Goal: Navigation & Orientation: Understand site structure

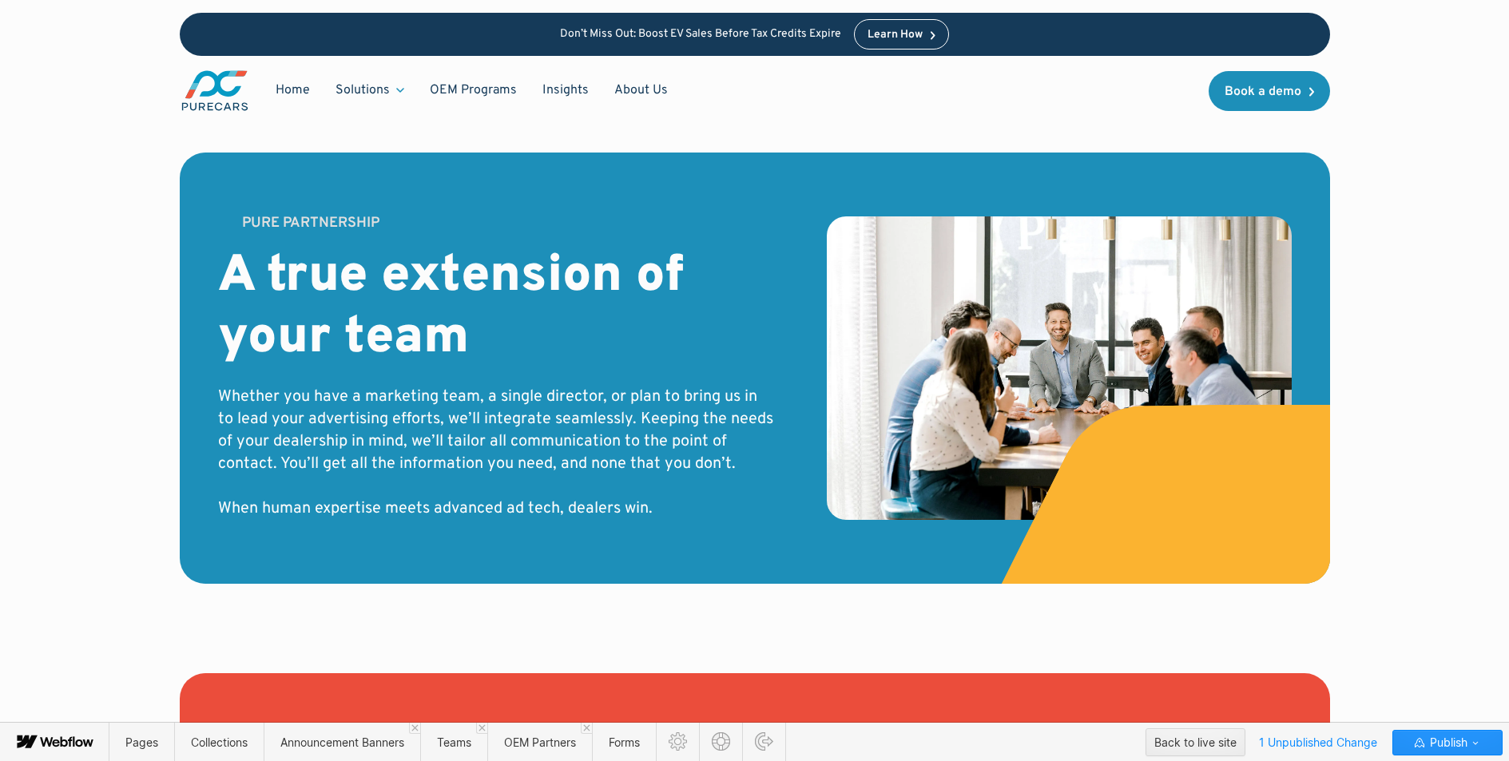
scroll to position [5049, 0]
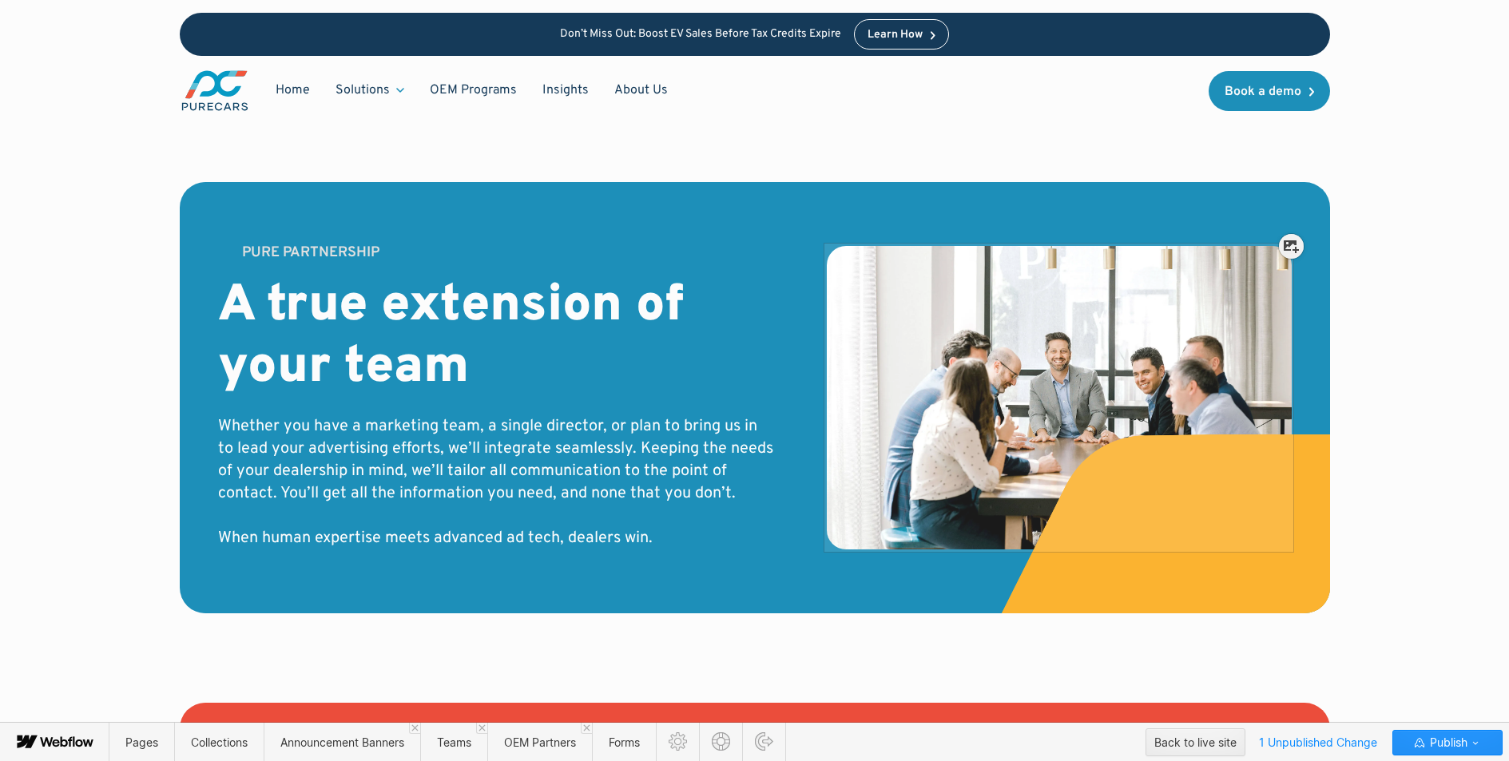
click at [1095, 350] on div at bounding box center [1059, 390] width 465 height 304
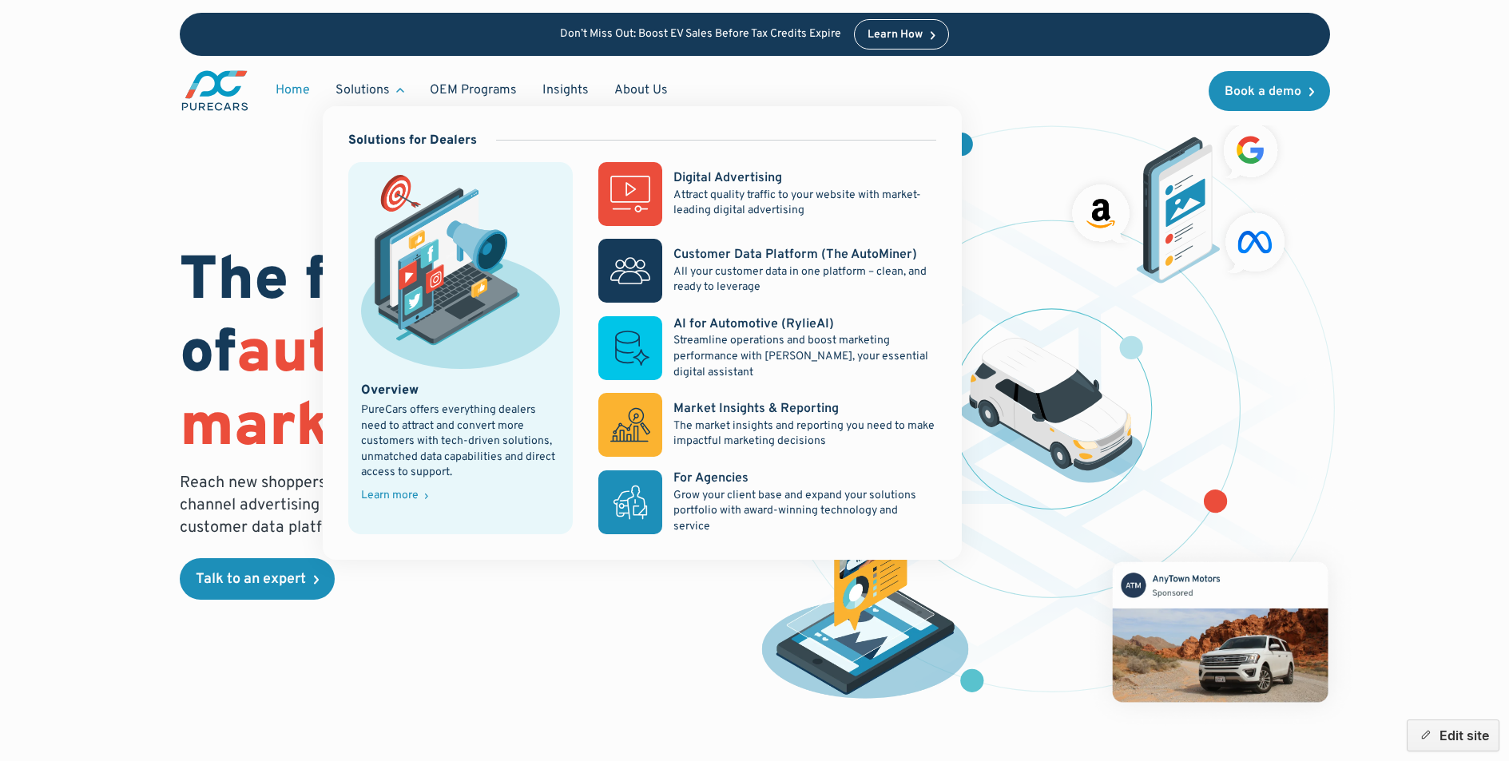
click at [392, 485] on div "Overview PureCars offers everything dealers need to attract and convert more cu…" at bounding box center [461, 442] width 200 height 120
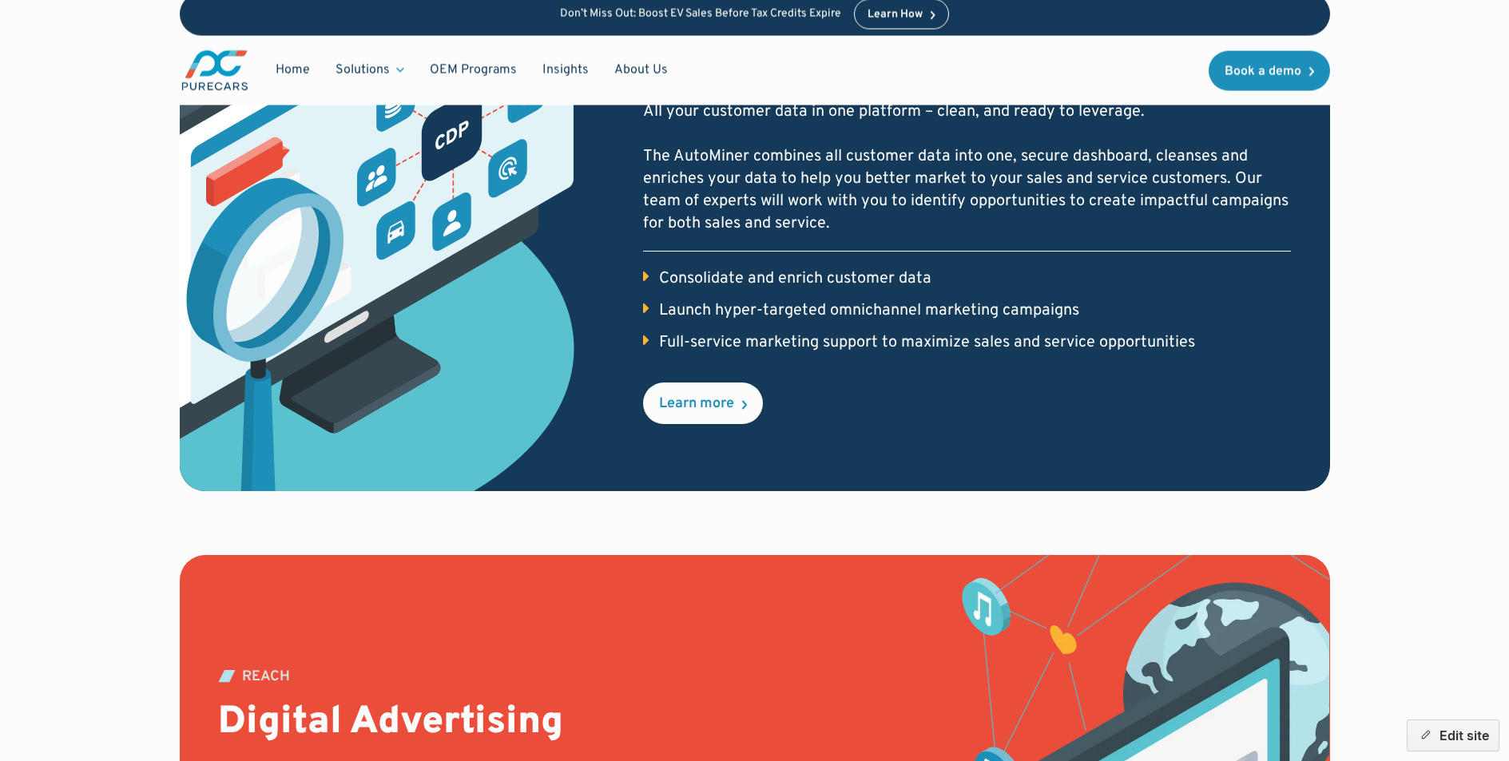
scroll to position [241, 0]
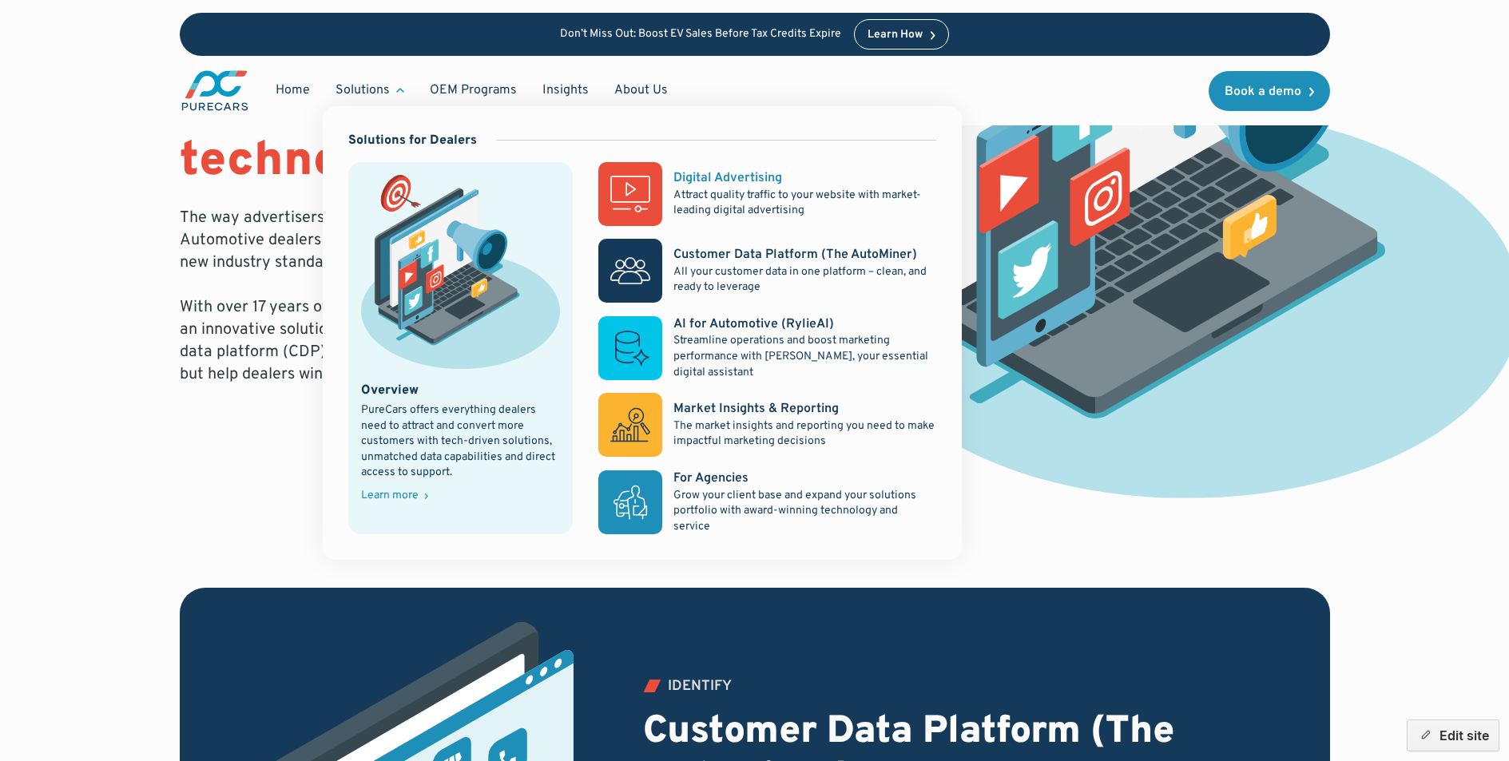
click at [714, 175] on div "Digital Advertising" at bounding box center [728, 178] width 109 height 18
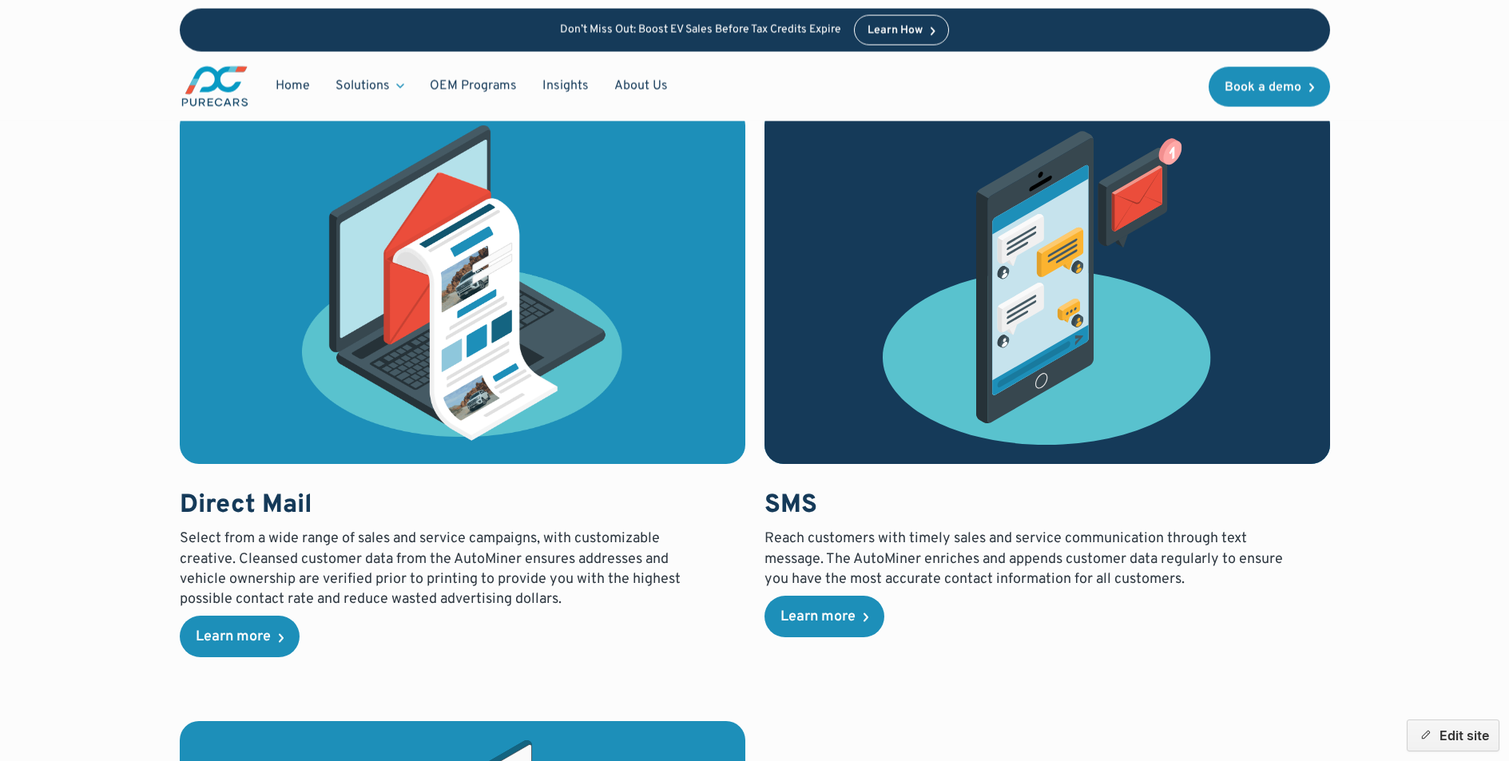
scroll to position [3795, 0]
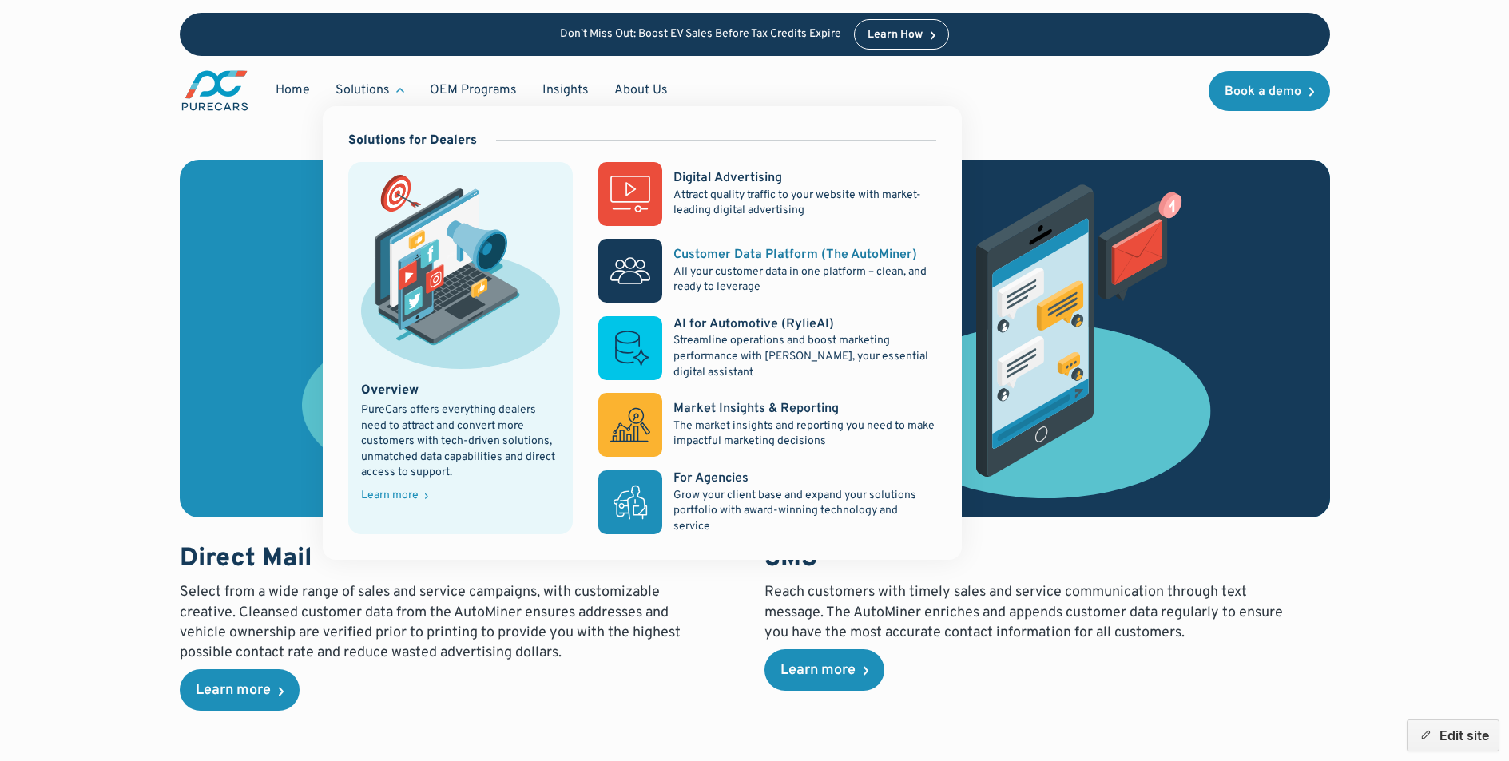
click at [727, 246] on div "Customer Data Platform (The AutoMiner)" at bounding box center [796, 255] width 244 height 18
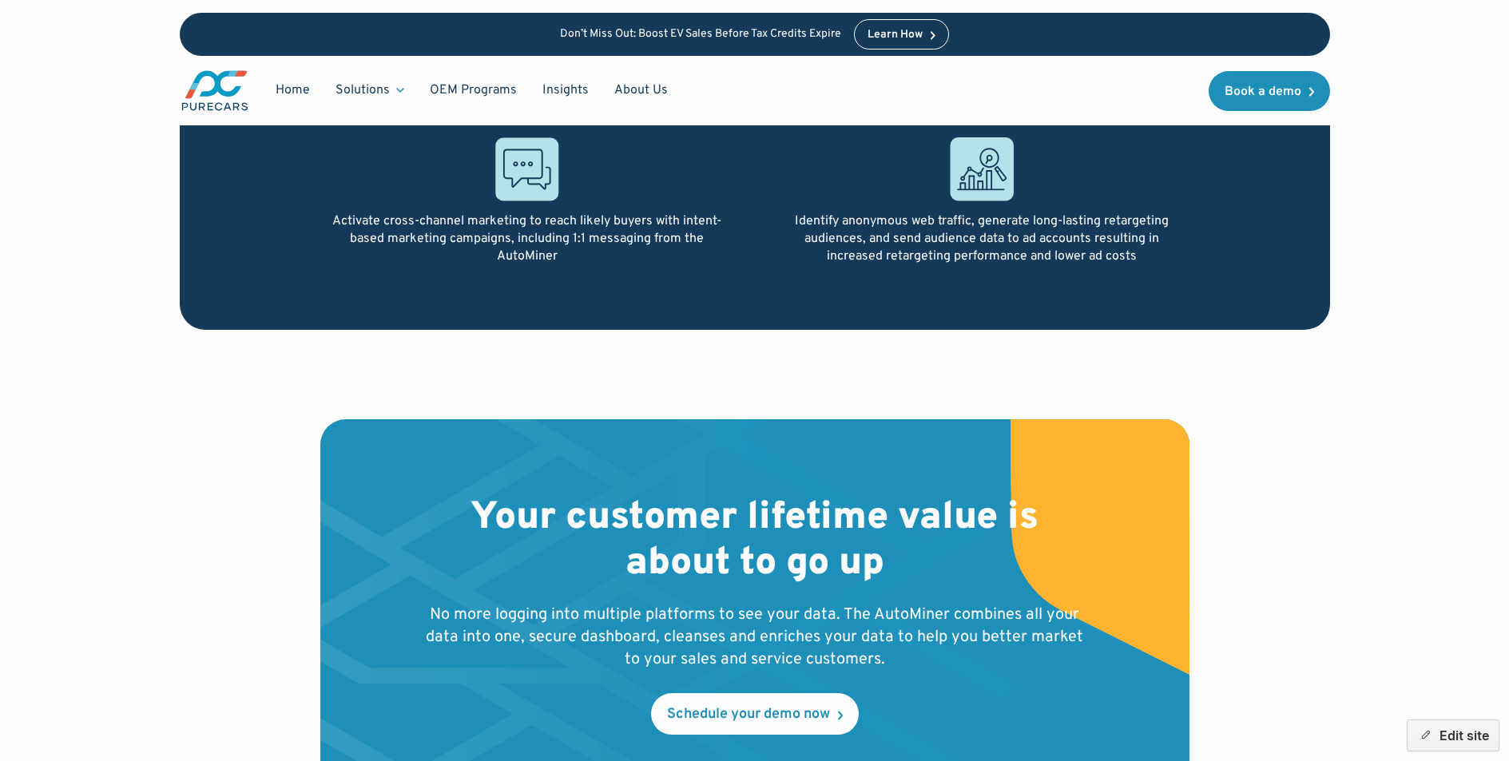
scroll to position [4559, 0]
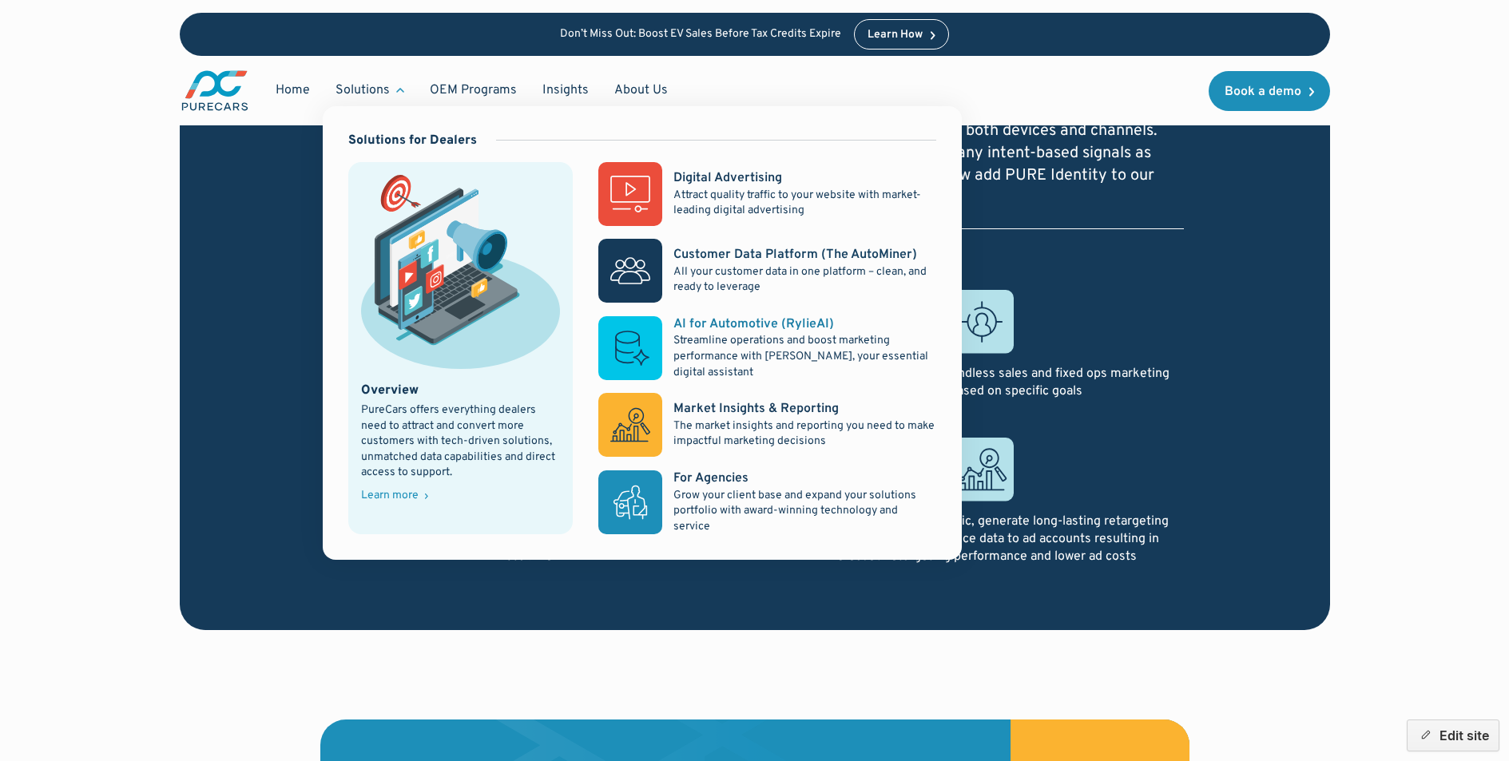
click at [697, 325] on div "AI for Automotive (RylieAI)" at bounding box center [754, 325] width 161 height 18
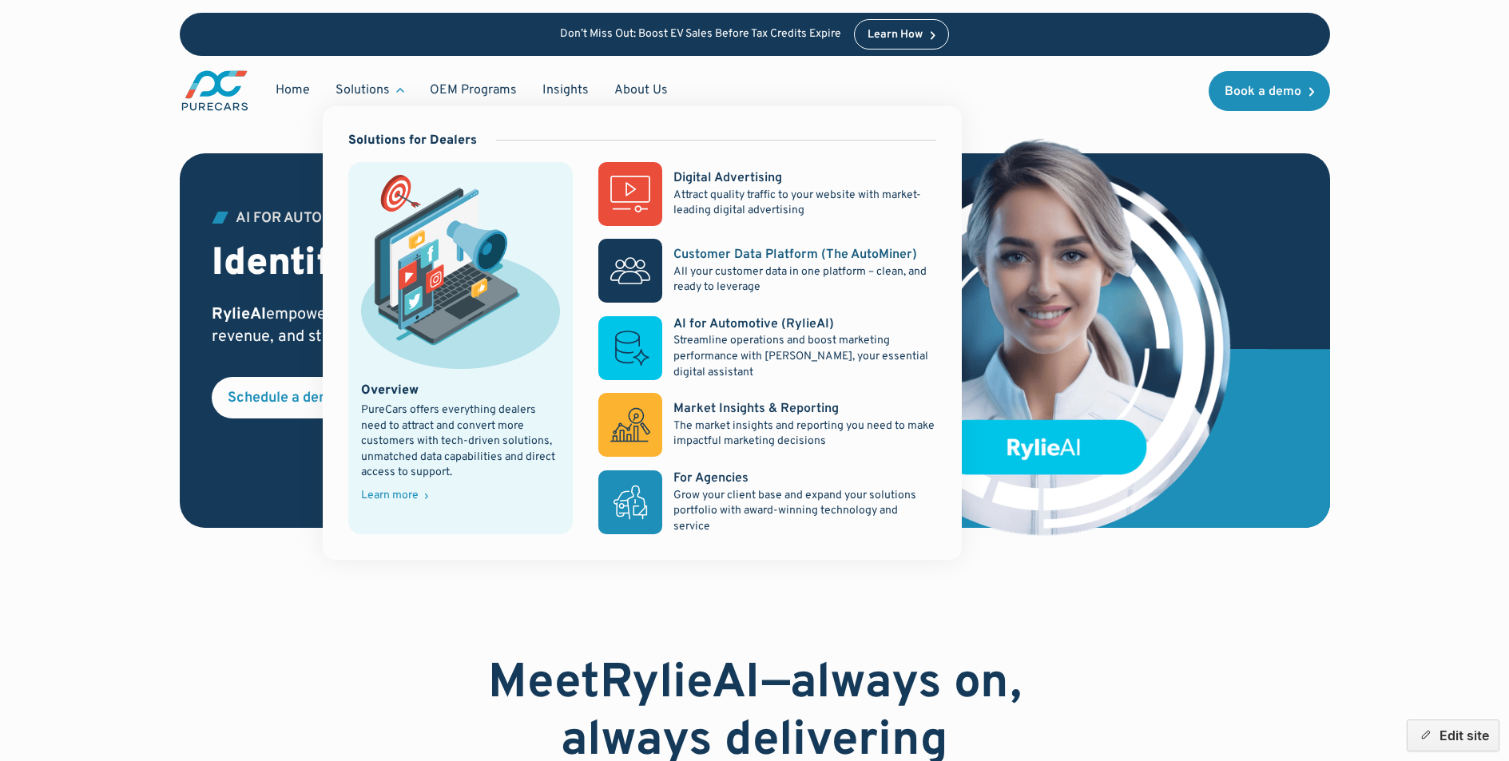
click at [753, 324] on div "AI for Automotive (RylieAI)" at bounding box center [754, 325] width 161 height 18
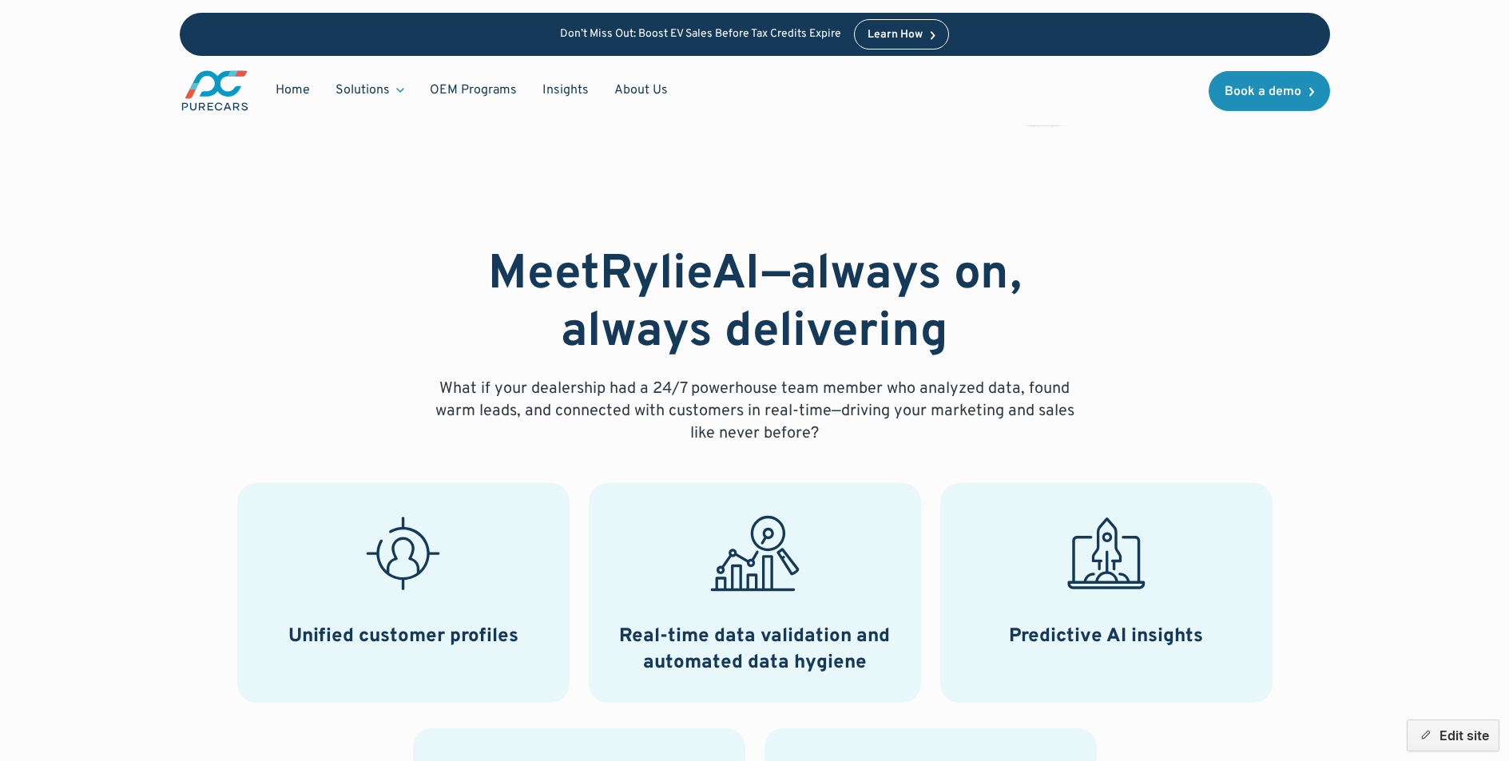
scroll to position [519, 0]
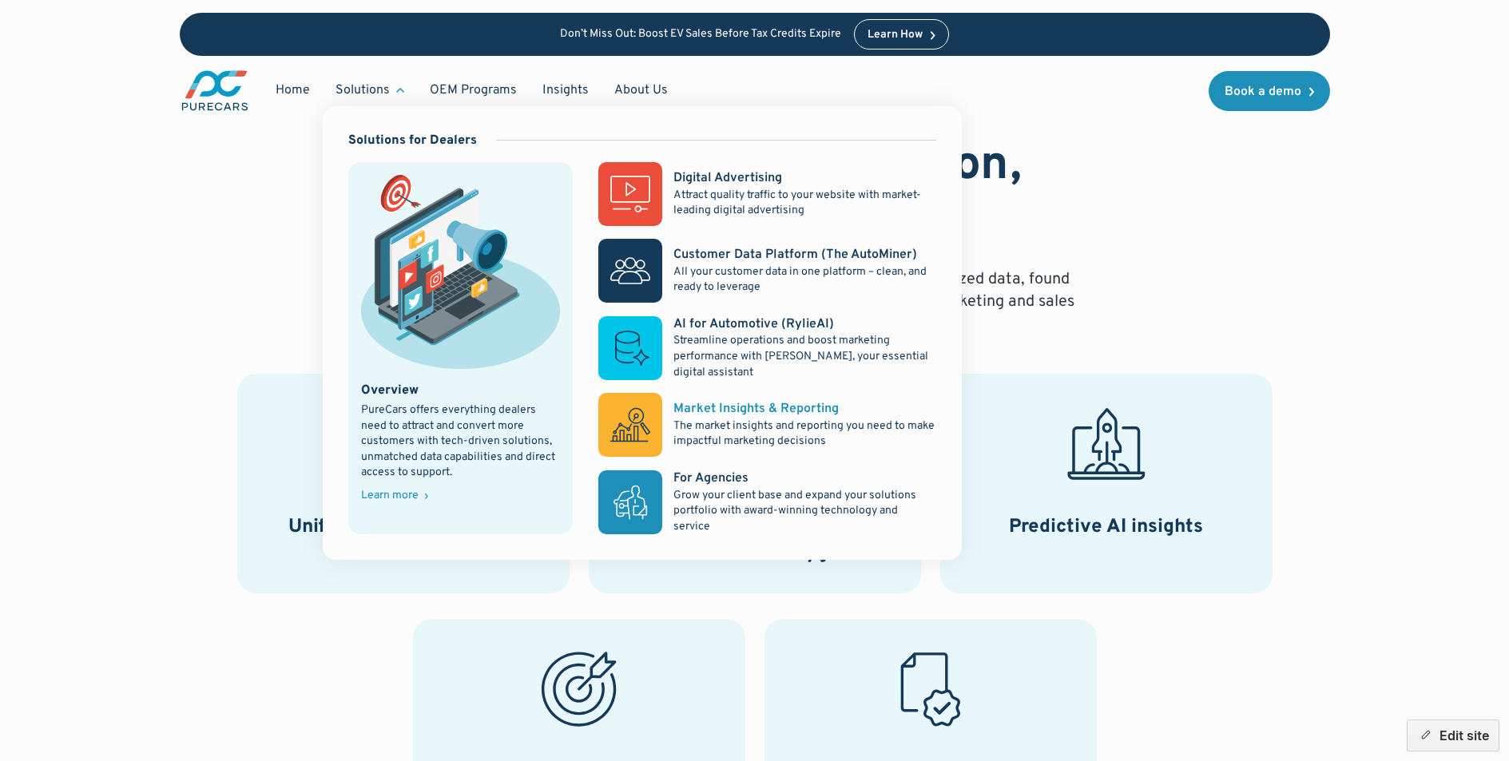
click at [722, 410] on div "Market Insights & Reporting" at bounding box center [756, 409] width 165 height 18
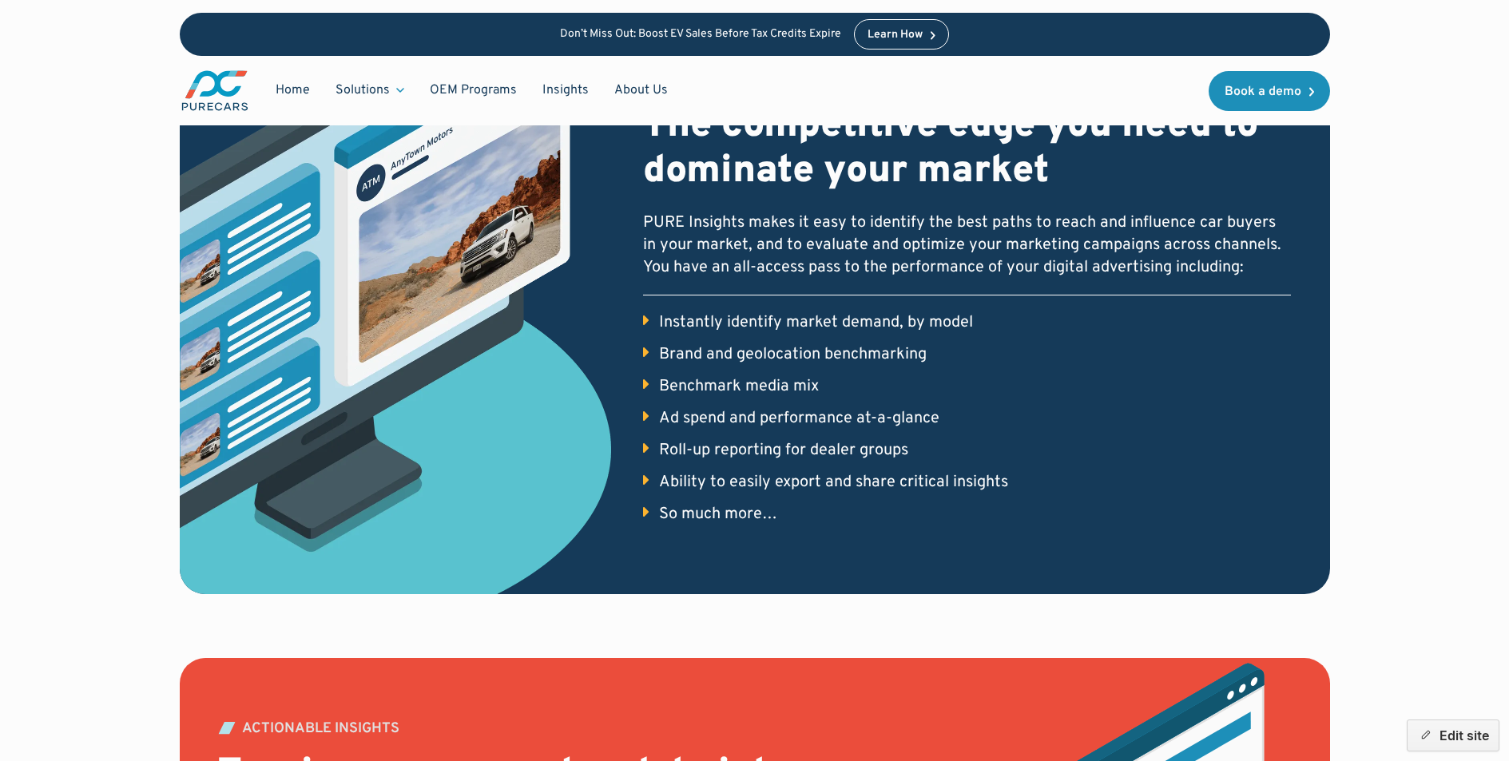
scroll to position [496, 0]
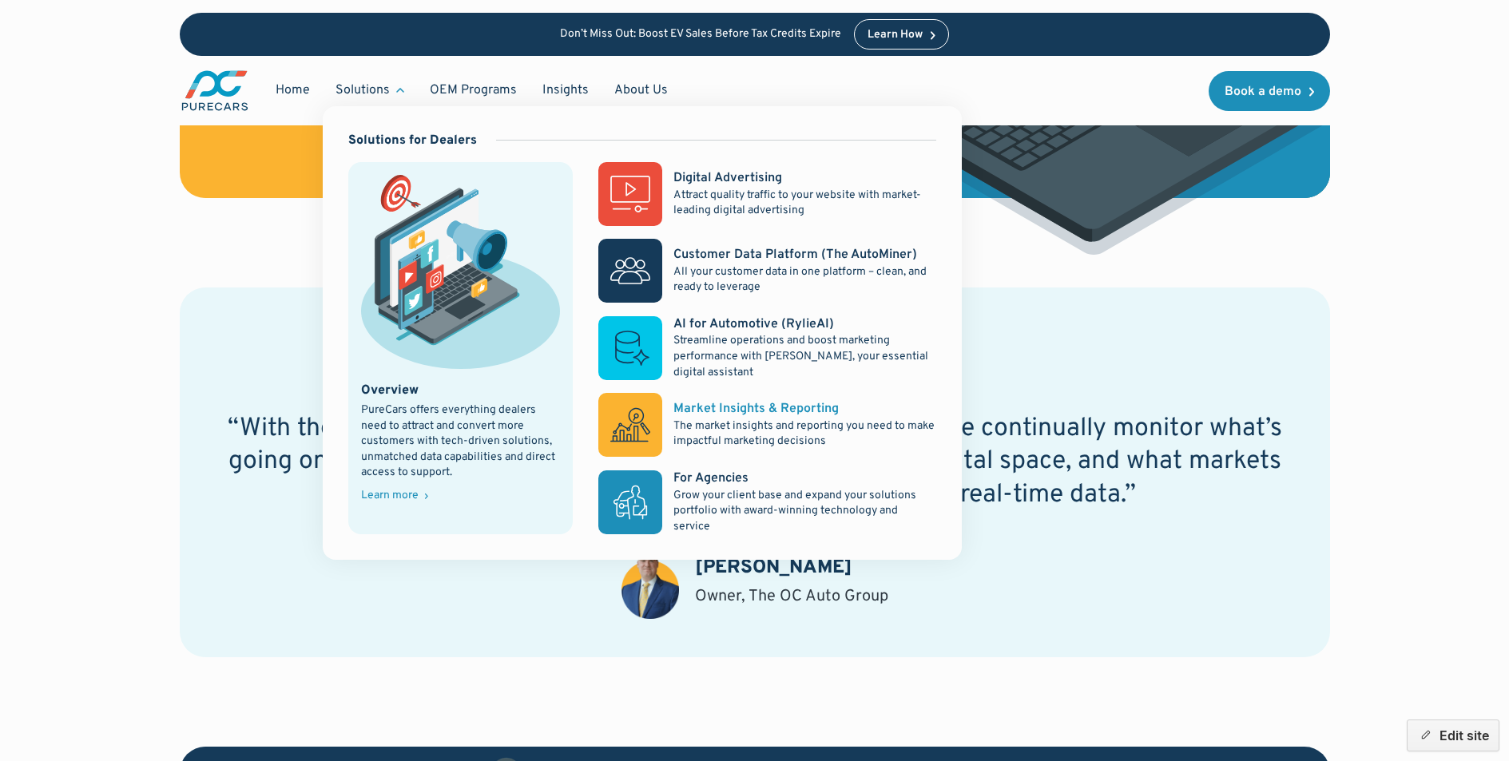
click at [705, 471] on div "For Agencies" at bounding box center [711, 479] width 75 height 18
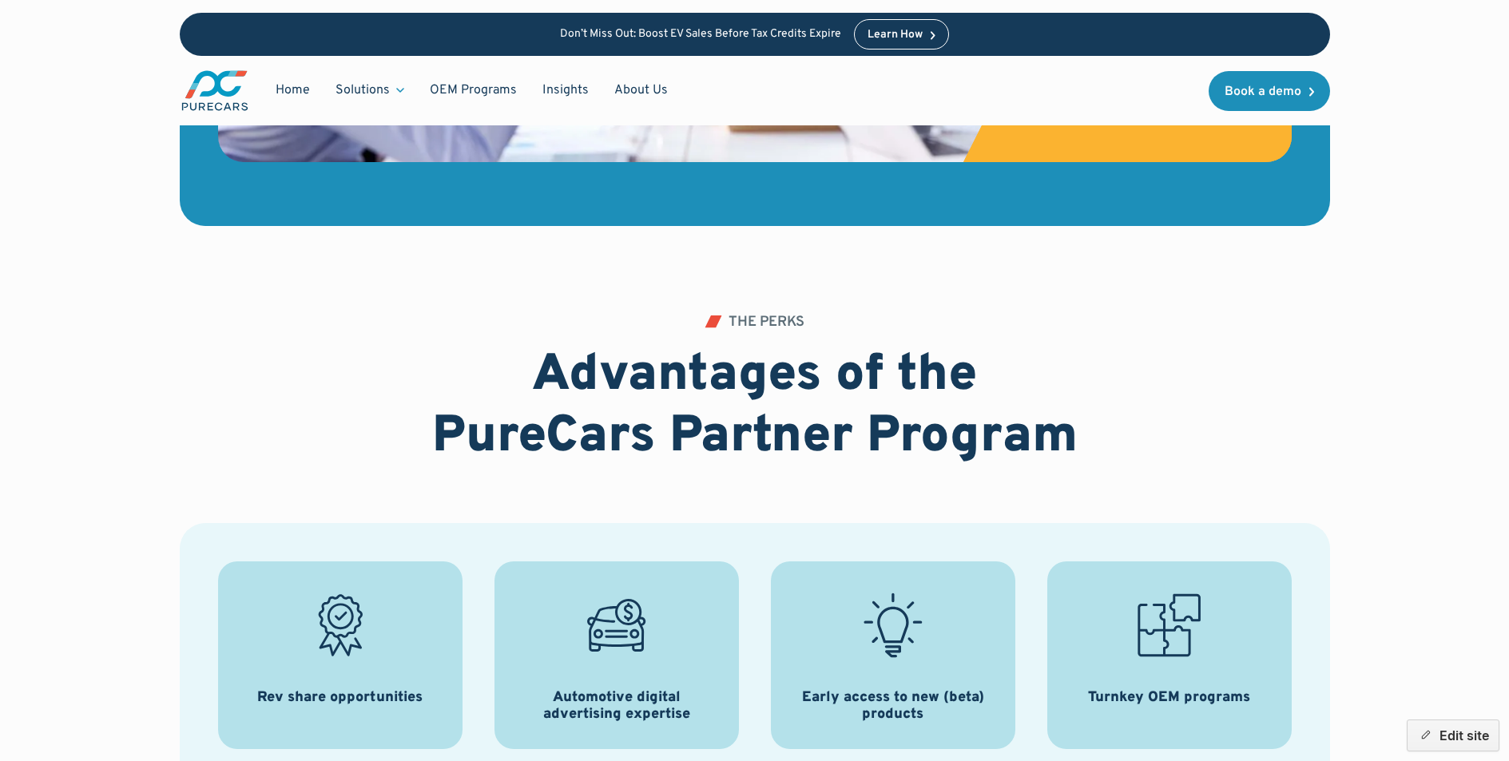
scroll to position [1107, 0]
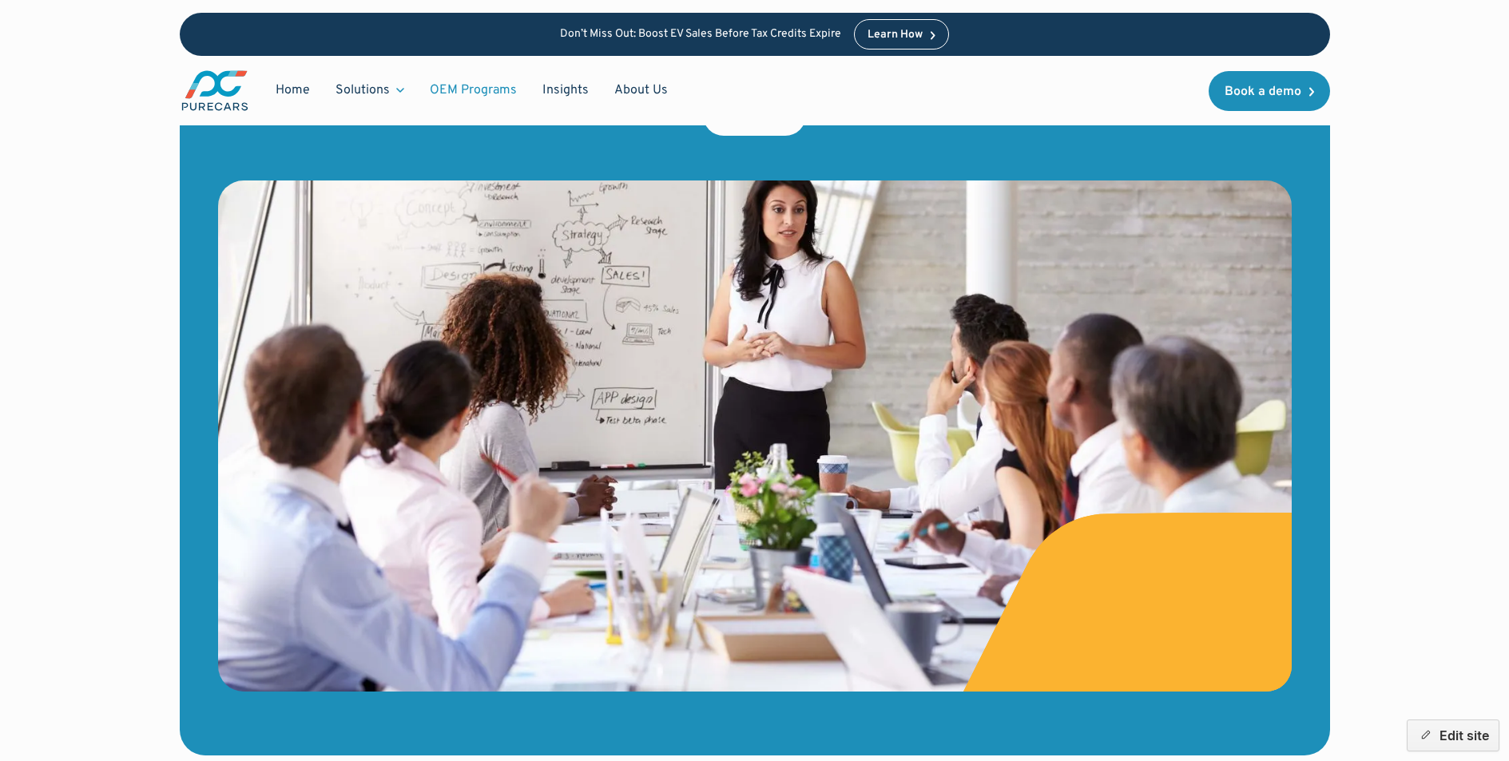
click at [491, 93] on link "OEM Programs" at bounding box center [473, 90] width 113 height 30
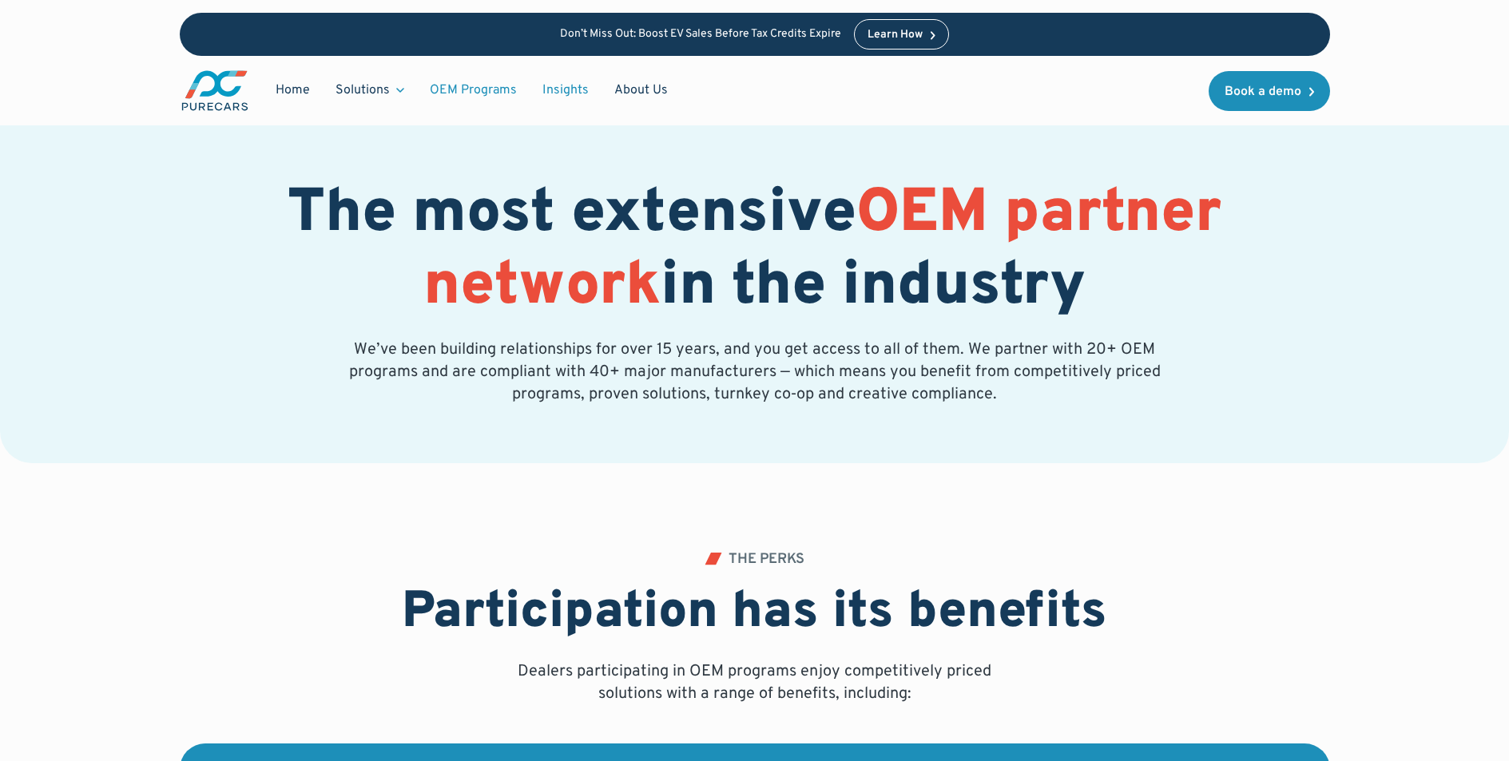
click at [568, 92] on link "Insights" at bounding box center [566, 90] width 72 height 30
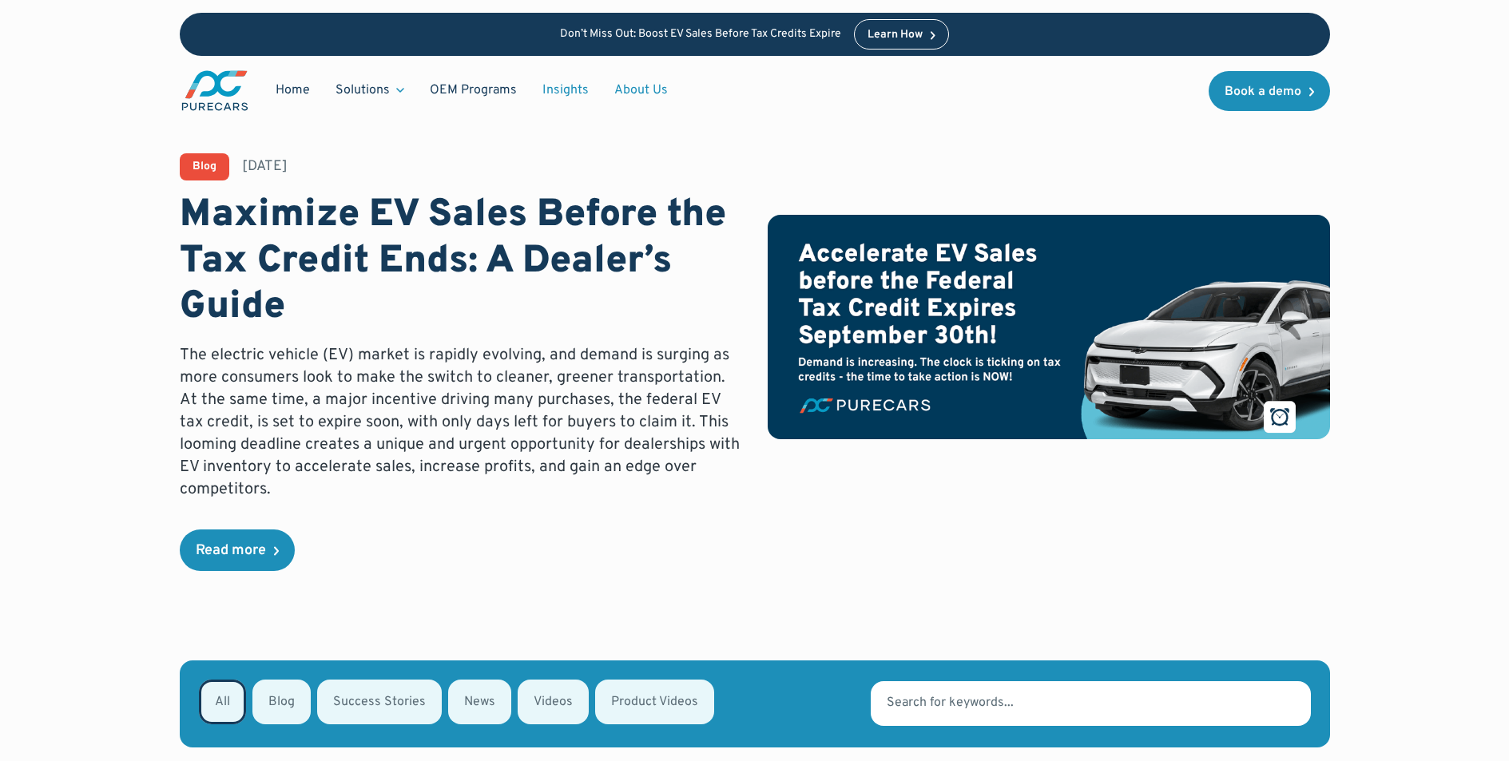
click at [635, 89] on link "About Us" at bounding box center [641, 90] width 79 height 30
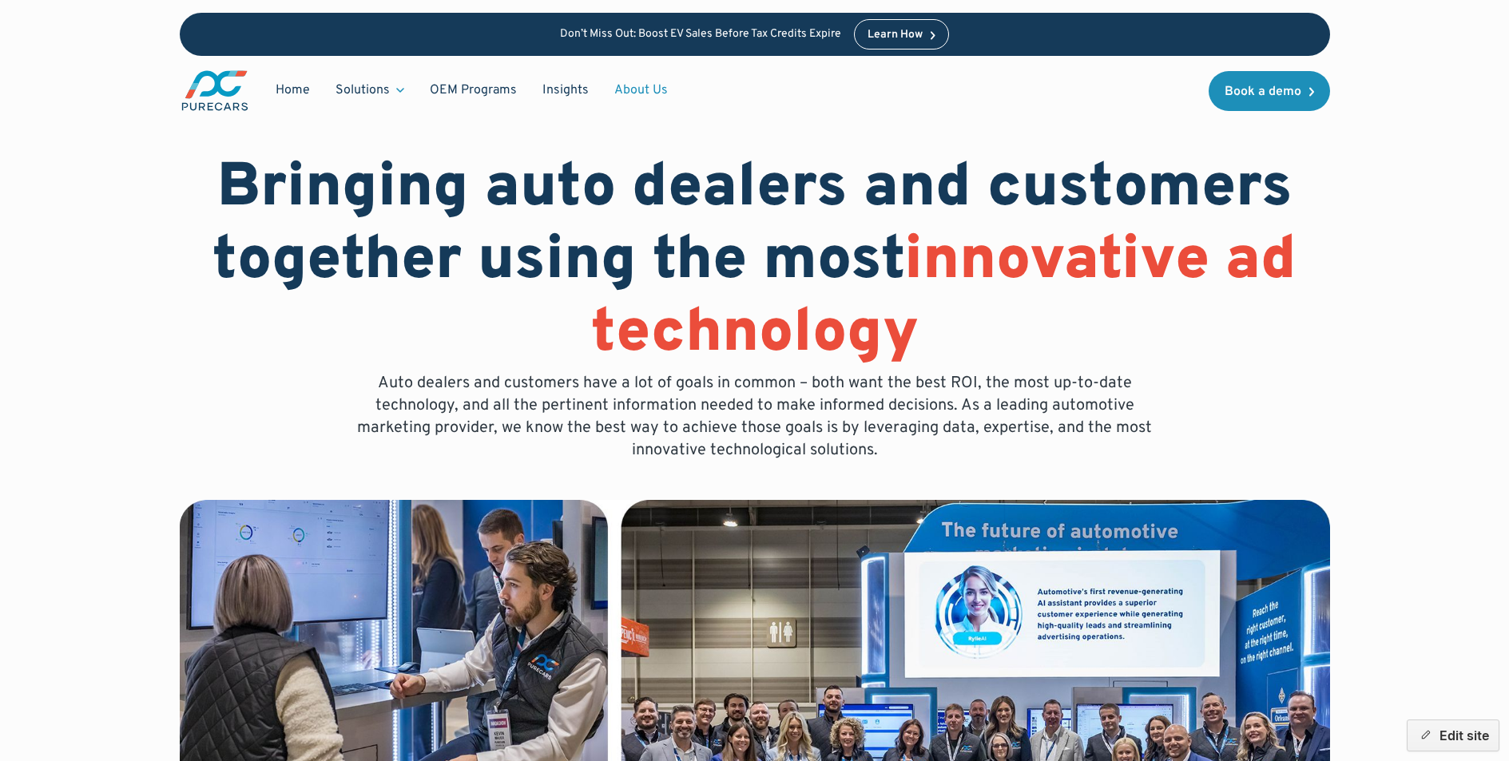
click at [209, 92] on img "main" at bounding box center [215, 91] width 70 height 44
